Goal: Transaction & Acquisition: Download file/media

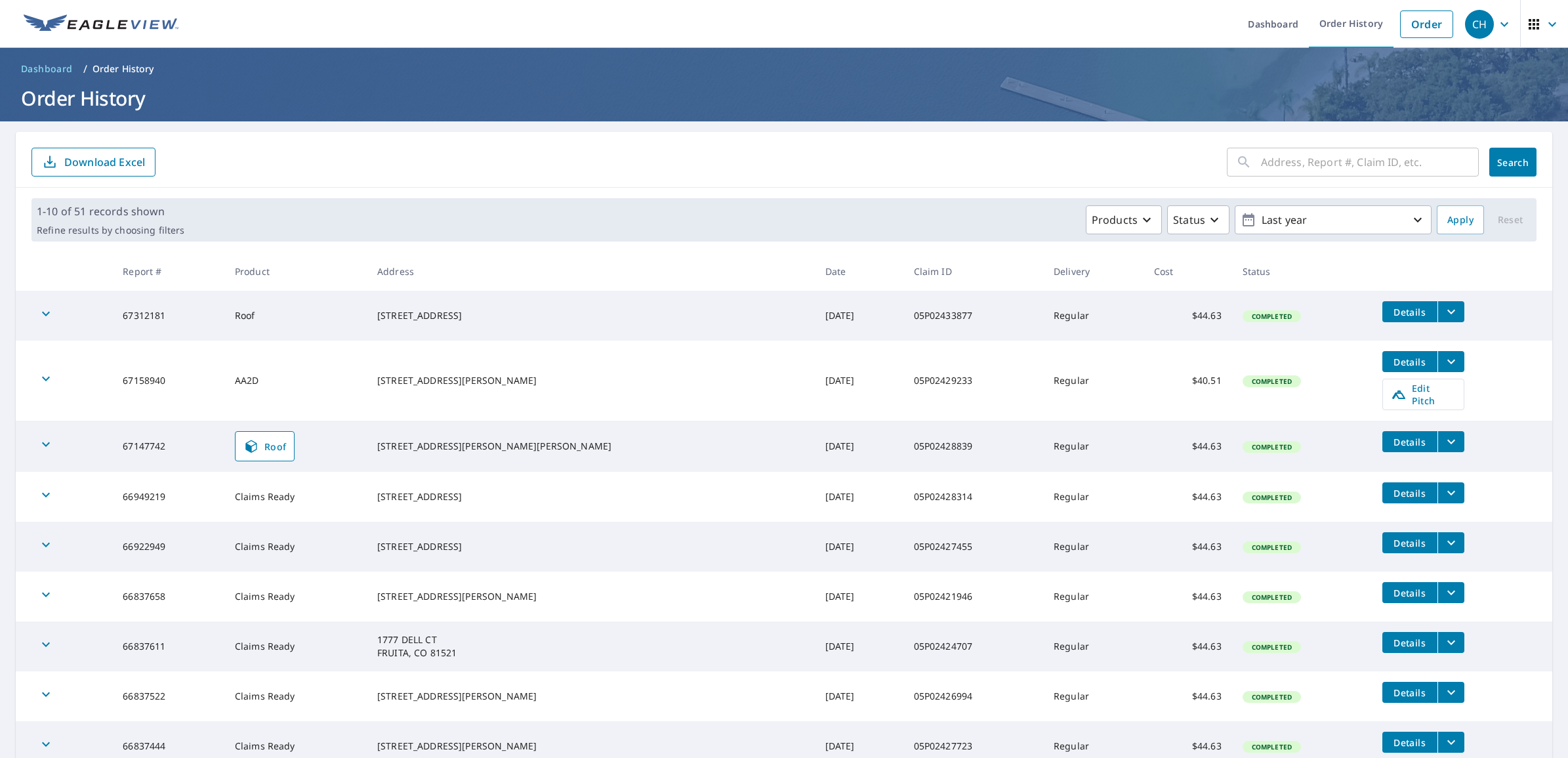
click at [1291, 169] on input "text" at bounding box center [1370, 162] width 218 height 37
type input "05p02402547"
click button "Search" at bounding box center [1512, 162] width 47 height 29
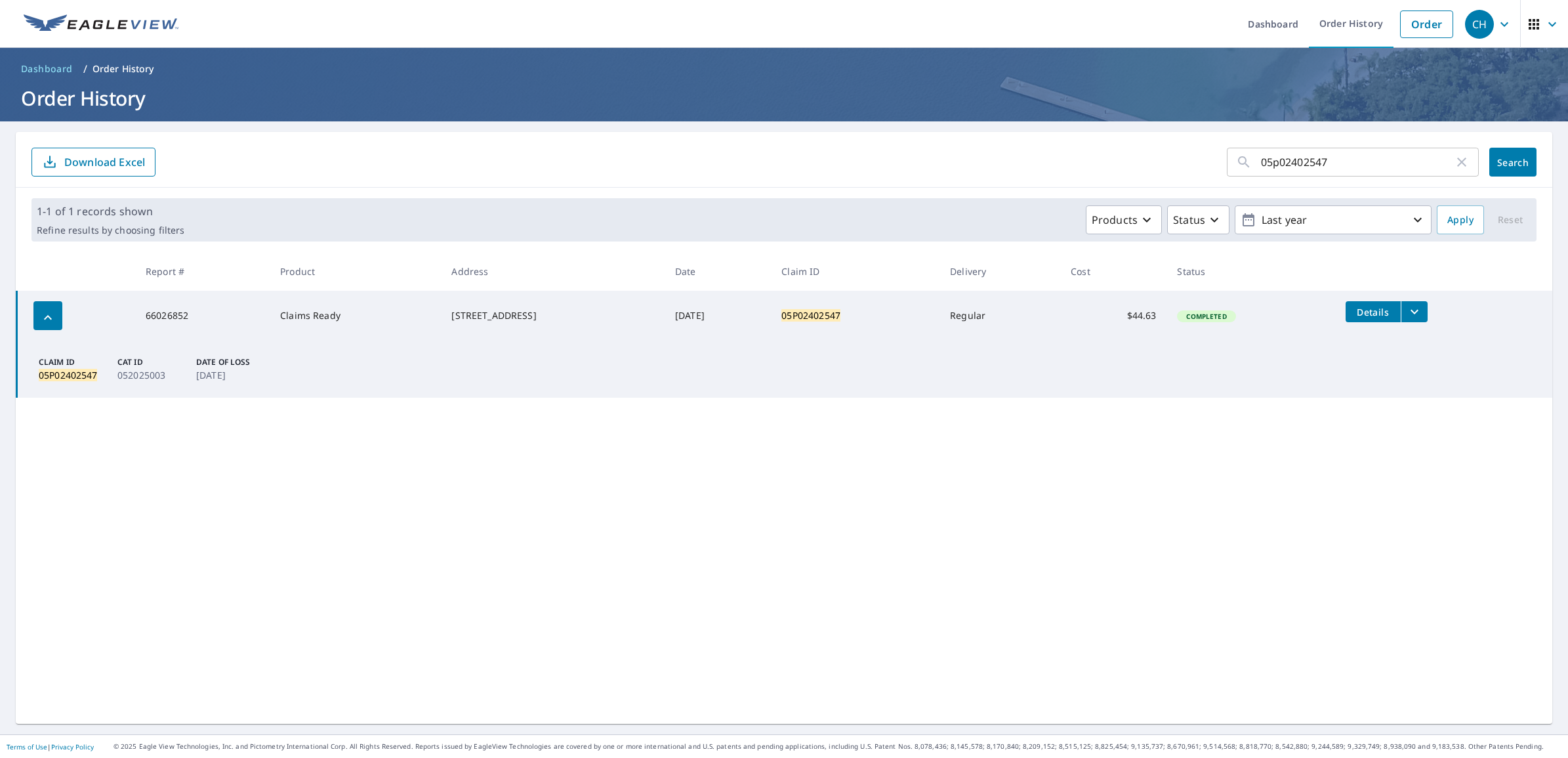
click at [1406, 303] on icon "filesDropdownBtn-66026852" at bounding box center [1414, 311] width 16 height 16
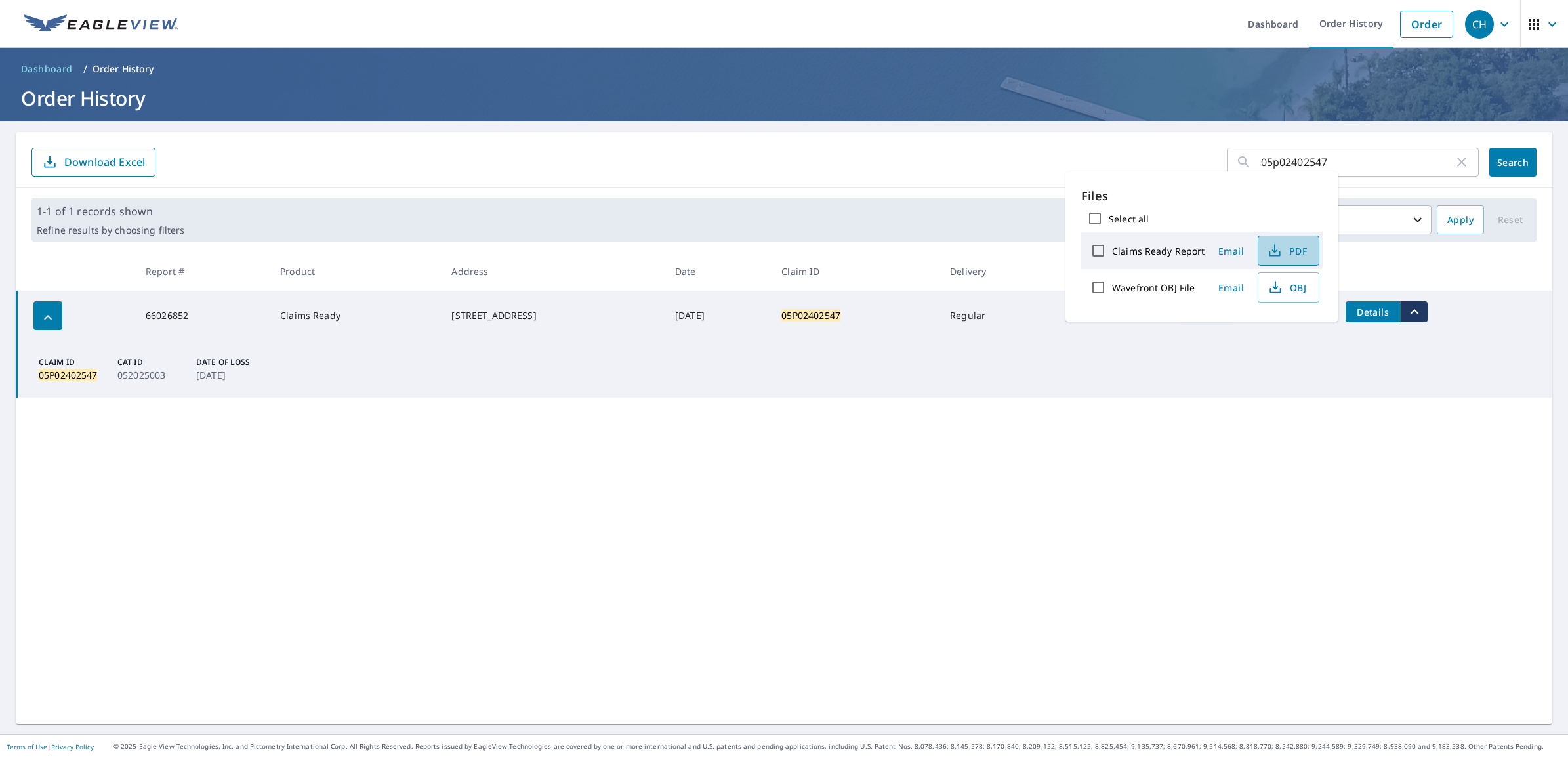
click at [1288, 251] on span "PDF" at bounding box center [1287, 250] width 42 height 16
